Goal: Use online tool/utility: Utilize a website feature to perform a specific function

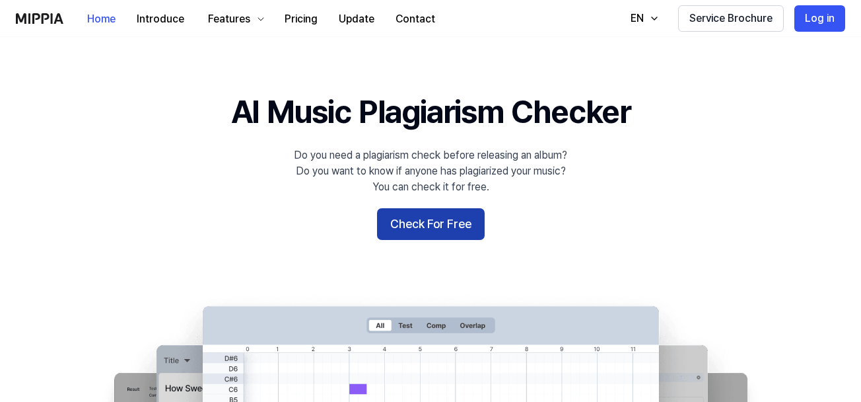
click at [390, 231] on button "Check For Free" at bounding box center [431, 224] width 108 height 32
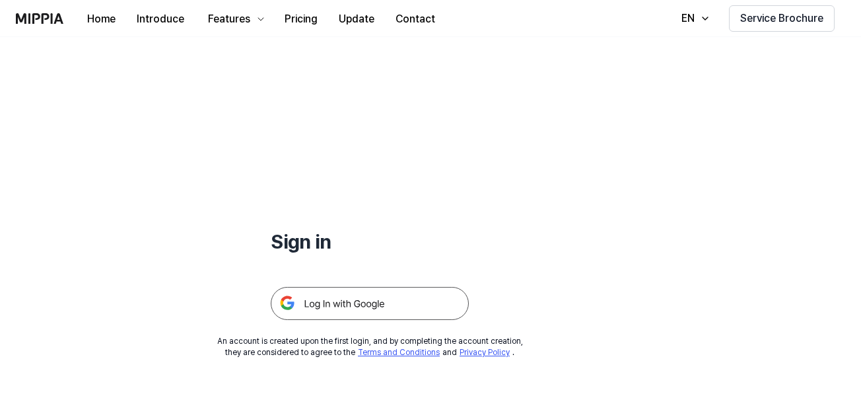
click at [287, 312] on img at bounding box center [370, 303] width 198 height 33
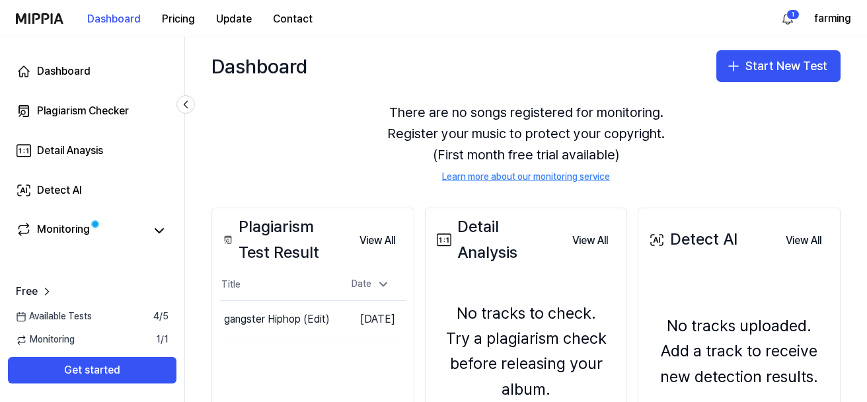
scroll to position [66, 0]
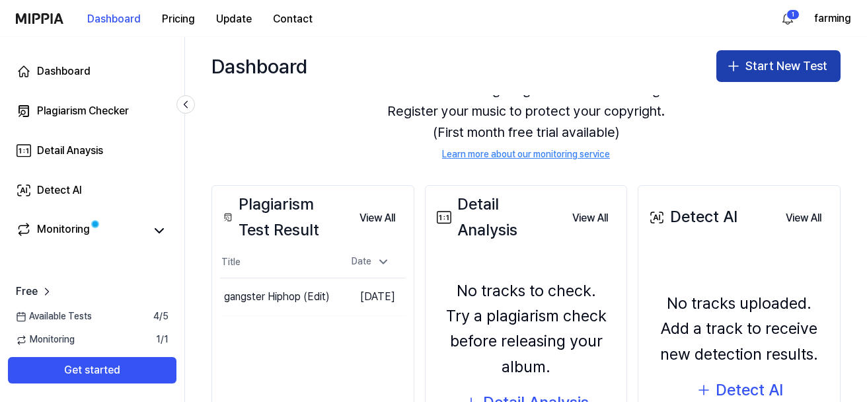
click at [747, 67] on button "Start New Test" at bounding box center [778, 66] width 124 height 32
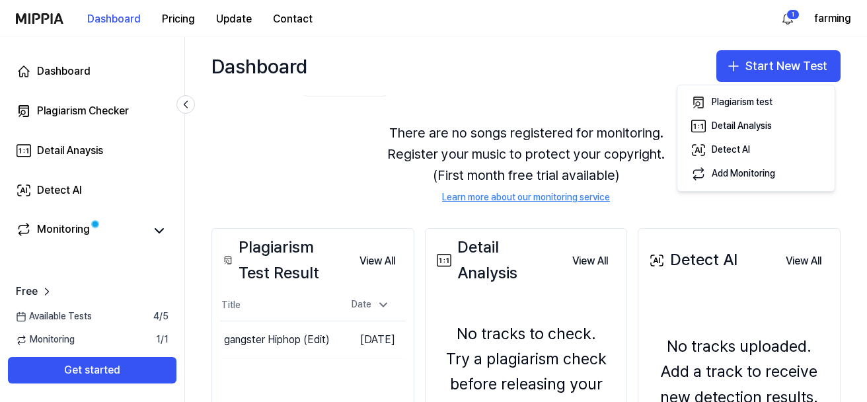
scroll to position [0, 0]
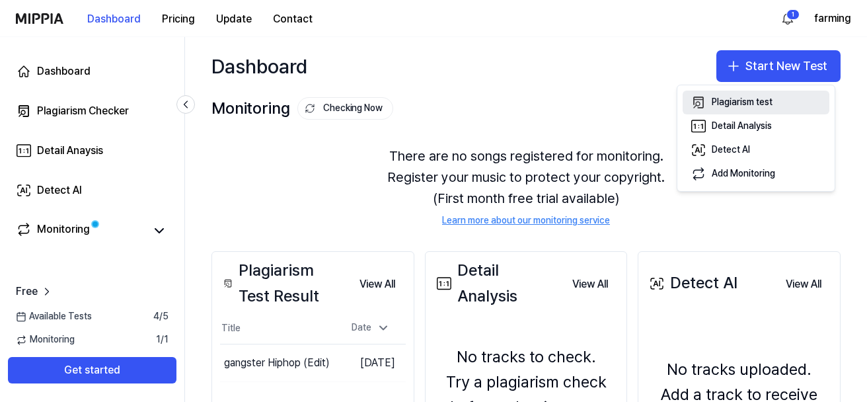
click at [699, 102] on icon "button" at bounding box center [698, 102] width 16 height 16
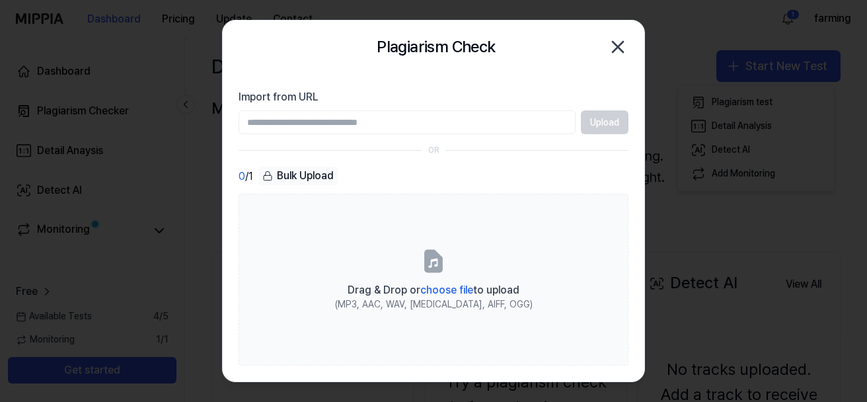
click at [612, 50] on div "Plagiarism Check Close" at bounding box center [433, 47] width 390 height 26
click at [612, 50] on icon "button" at bounding box center [617, 46] width 21 height 21
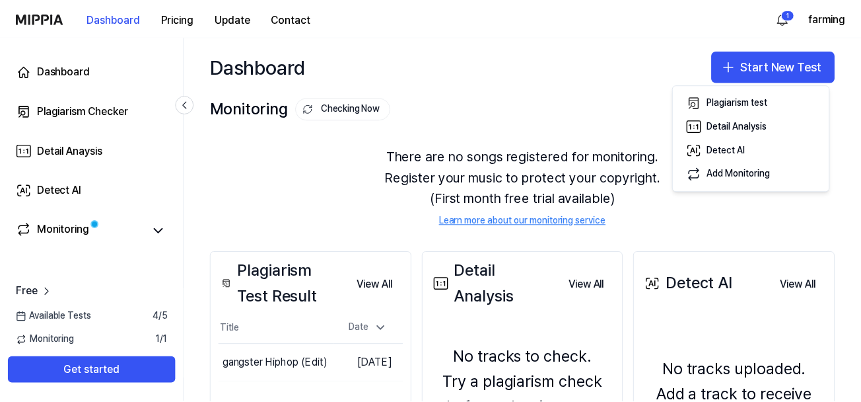
scroll to position [66, 0]
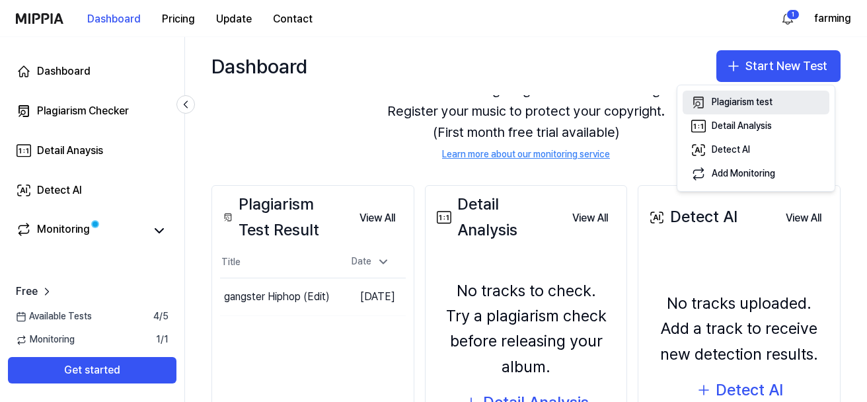
click at [701, 104] on icon "button" at bounding box center [698, 102] width 16 height 16
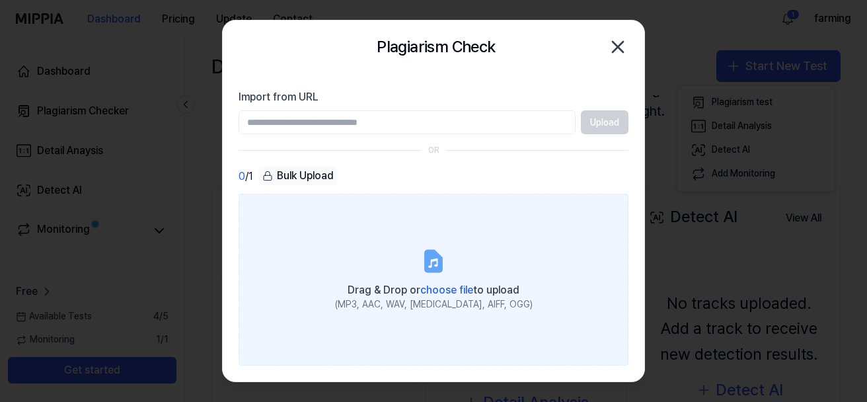
click at [334, 267] on label "Drag & Drop or choose file to upload (MP3, AAC, WAV, [MEDICAL_DATA], AIFF, OGG)" at bounding box center [433, 279] width 390 height 171
click at [0, 0] on input "Drag & Drop or choose file to upload (MP3, AAC, WAV, [MEDICAL_DATA], AIFF, OGG)" at bounding box center [0, 0] width 0 height 0
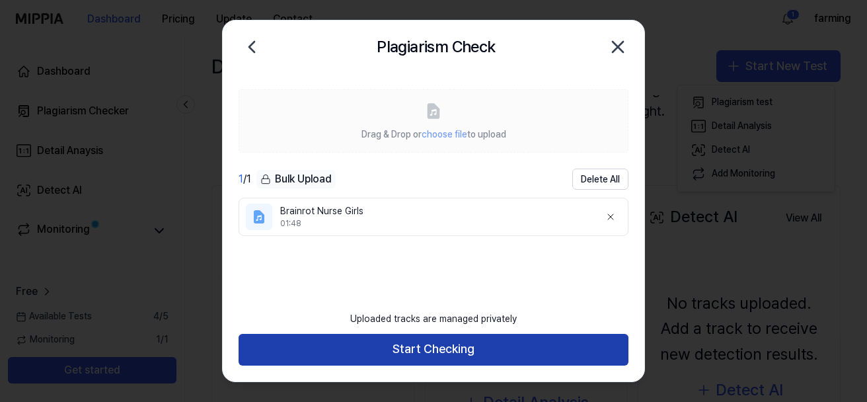
click at [273, 345] on button "Start Checking" at bounding box center [433, 350] width 390 height 32
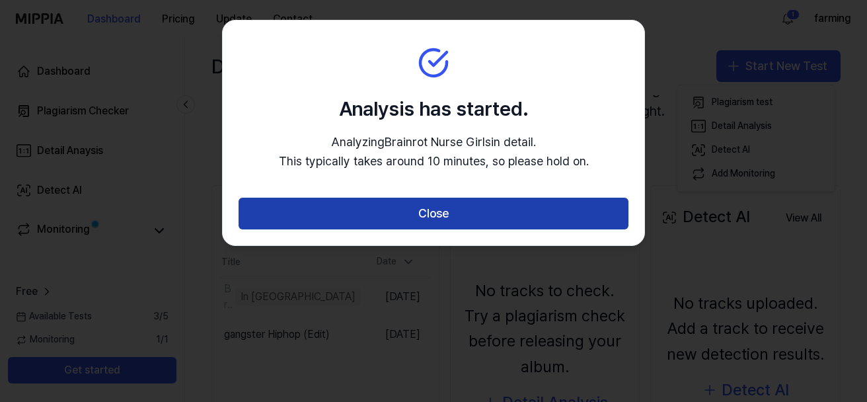
click at [266, 225] on button "Close" at bounding box center [433, 213] width 390 height 32
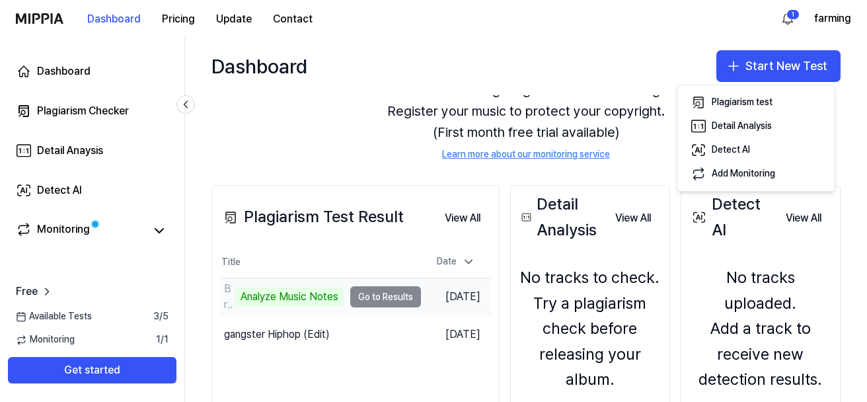
click at [363, 302] on td "Brainrot Nurse Girls Analyze Music Notes Go to Results" at bounding box center [320, 296] width 201 height 37
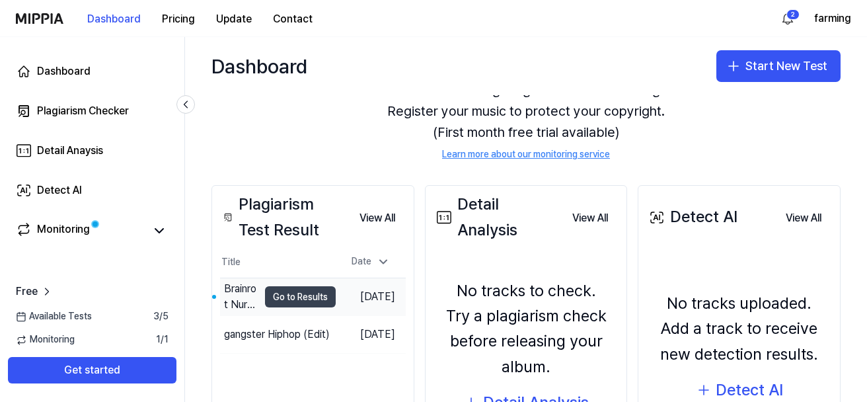
click at [265, 298] on button "Go to Results" at bounding box center [300, 296] width 71 height 21
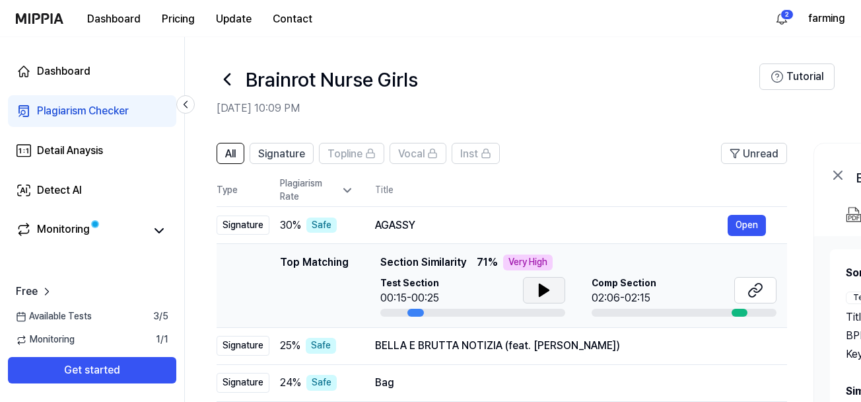
click at [540, 288] on icon at bounding box center [544, 290] width 9 height 12
click at [540, 288] on icon at bounding box center [541, 290] width 3 height 11
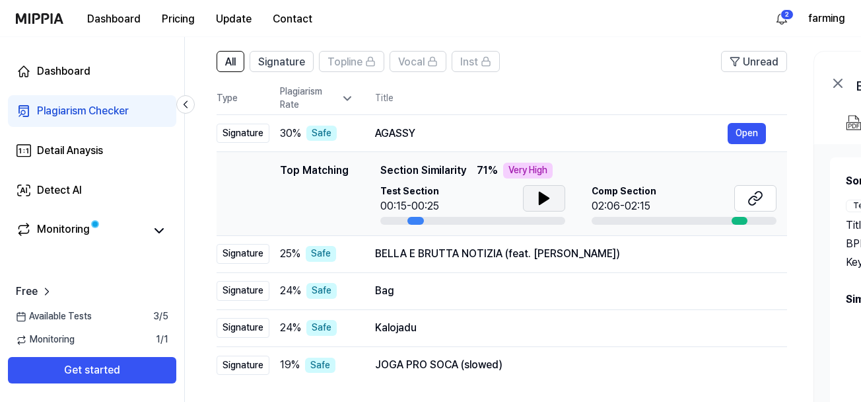
scroll to position [132, 0]
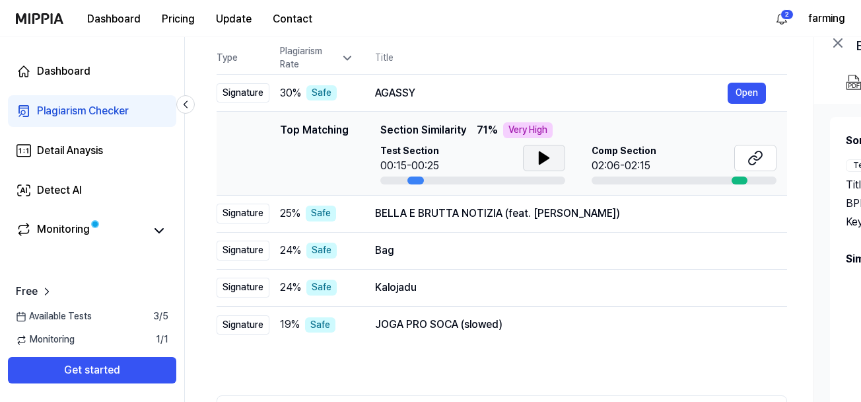
click at [546, 159] on icon at bounding box center [544, 158] width 9 height 12
click at [546, 159] on icon at bounding box center [547, 158] width 3 height 11
click at [542, 159] on icon at bounding box center [544, 158] width 9 height 12
click at [542, 159] on icon at bounding box center [541, 158] width 3 height 11
click at [532, 161] on button at bounding box center [544, 158] width 42 height 26
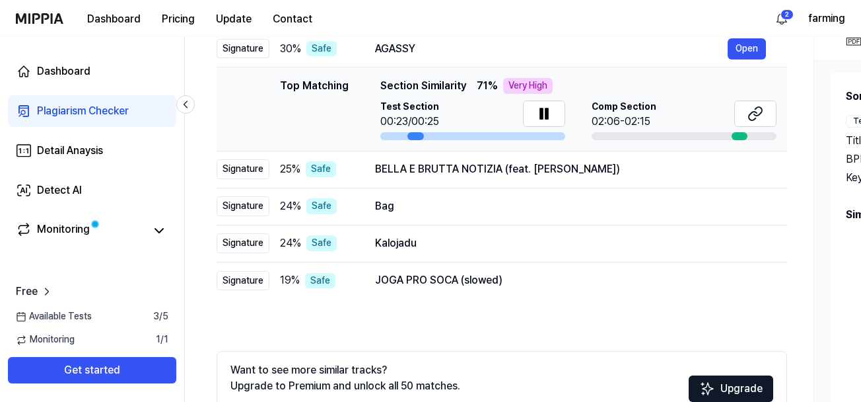
scroll to position [66, 0]
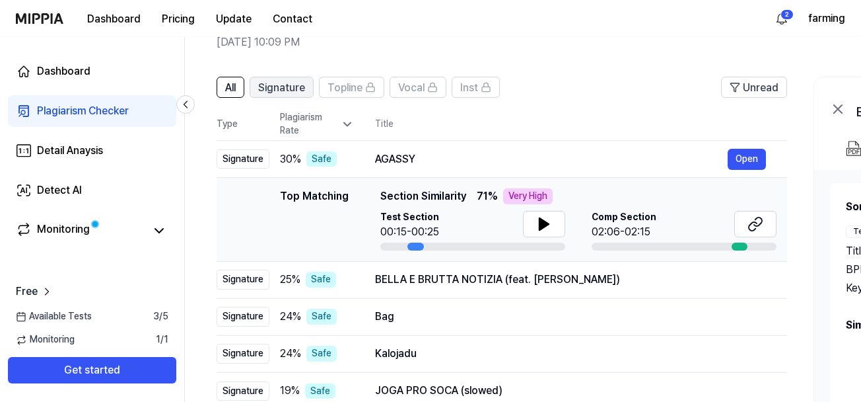
click at [307, 92] on button "Signature" at bounding box center [282, 87] width 64 height 21
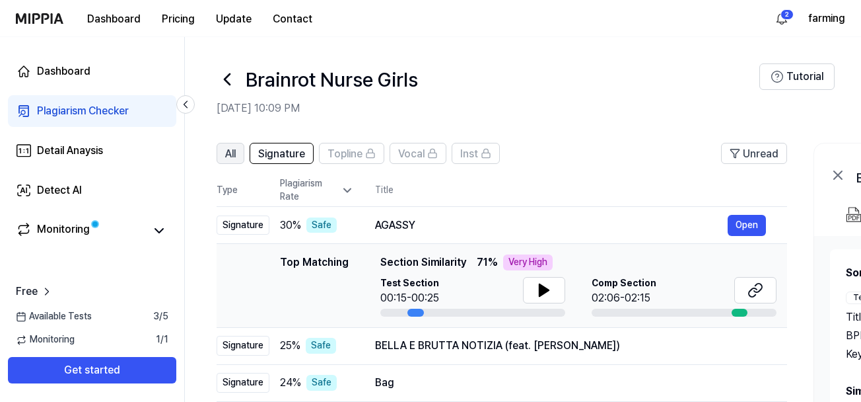
click at [229, 144] on button "All" at bounding box center [231, 153] width 28 height 21
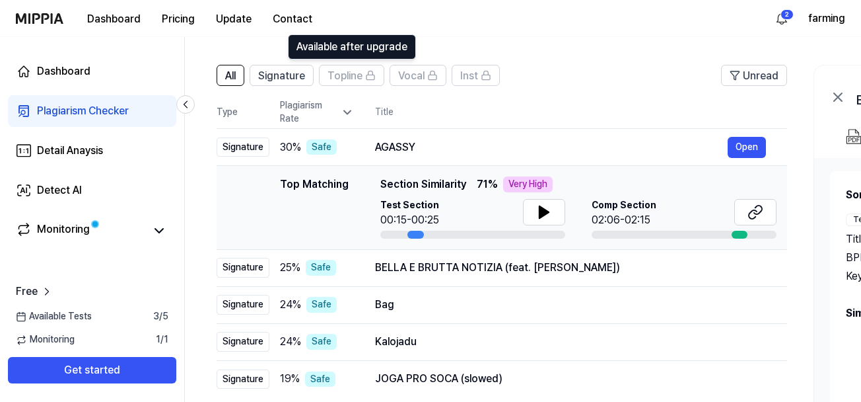
scroll to position [132, 0]
